Goal: Task Accomplishment & Management: Complete application form

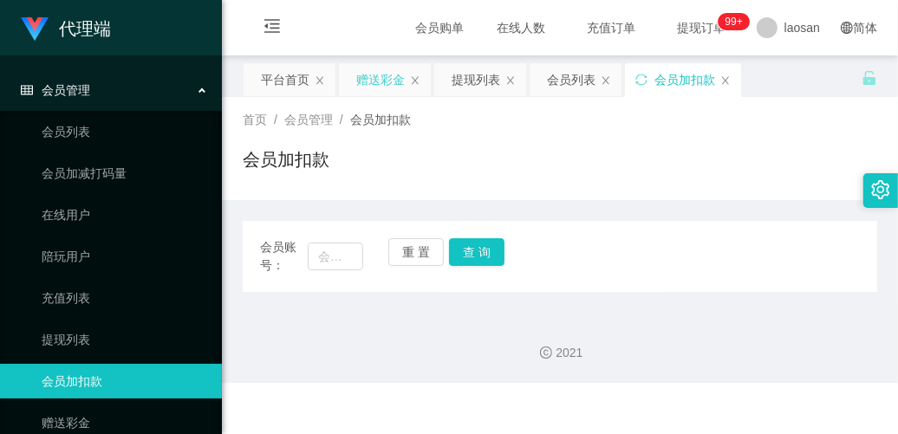
click at [384, 87] on div "赠送彩金" at bounding box center [380, 79] width 49 height 33
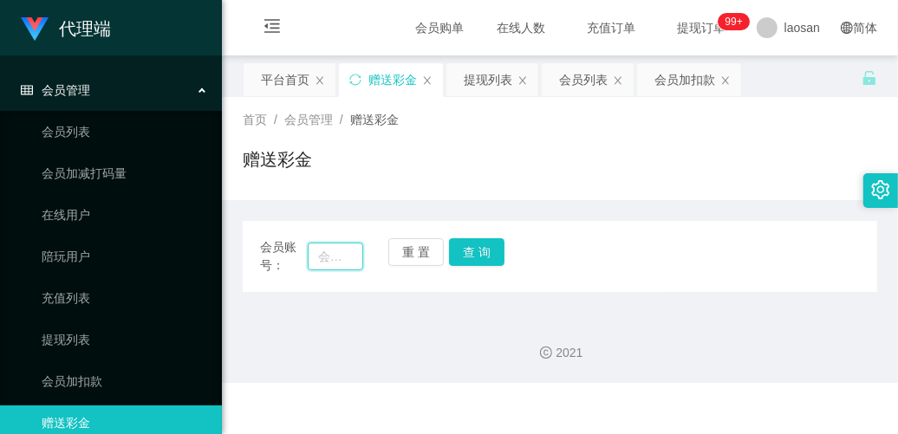
click at [336, 251] on input "text" at bounding box center [335, 257] width 55 height 28
paste input "BzaiChan"
type input "BzaiChan"
click at [490, 253] on button "查 询" at bounding box center [476, 252] width 55 height 28
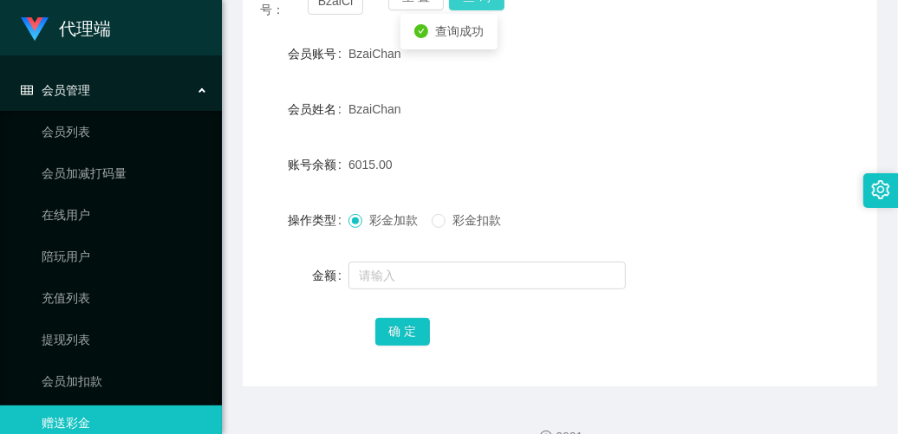
scroll to position [288, 0]
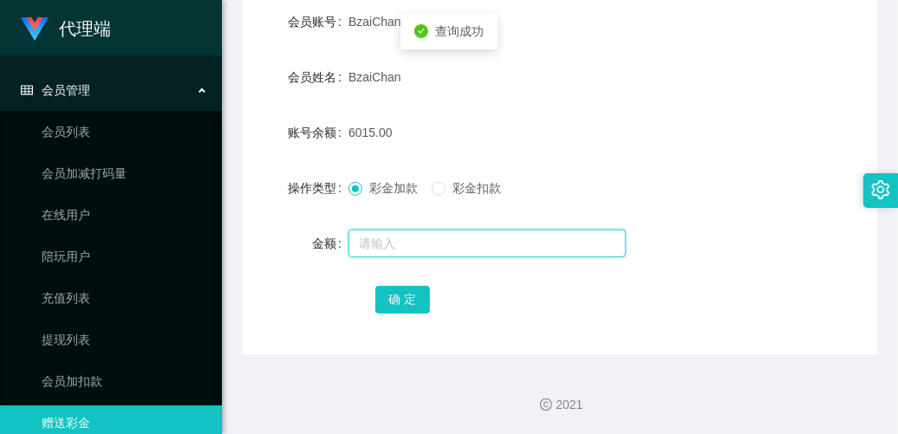
click at [467, 235] on input "text" at bounding box center [487, 244] width 277 height 28
type input "15"
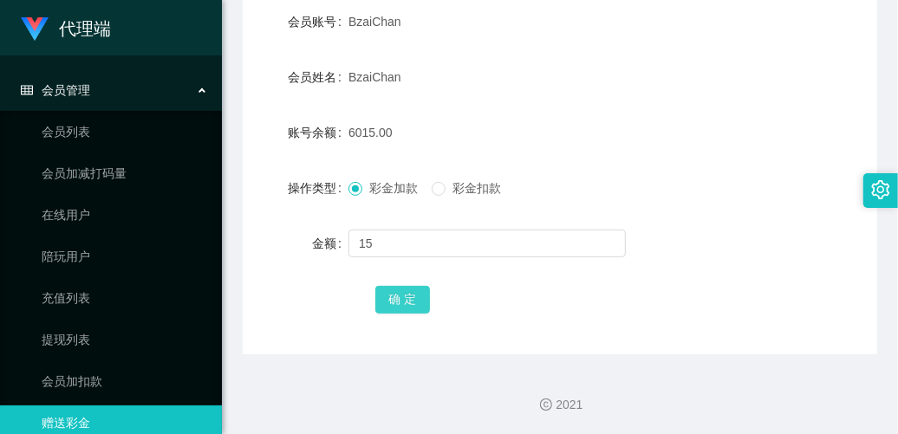
click at [401, 295] on button "确 定" at bounding box center [402, 300] width 55 height 28
click at [759, 146] on div "账号余额 6030.00" at bounding box center [560, 132] width 635 height 35
drag, startPoint x: 633, startPoint y: 182, endPoint x: 655, endPoint y: 157, distance: 33.2
click at [633, 182] on div "彩金加款 彩金扣款" at bounding box center [534, 188] width 370 height 35
